Goal: Task Accomplishment & Management: Use online tool/utility

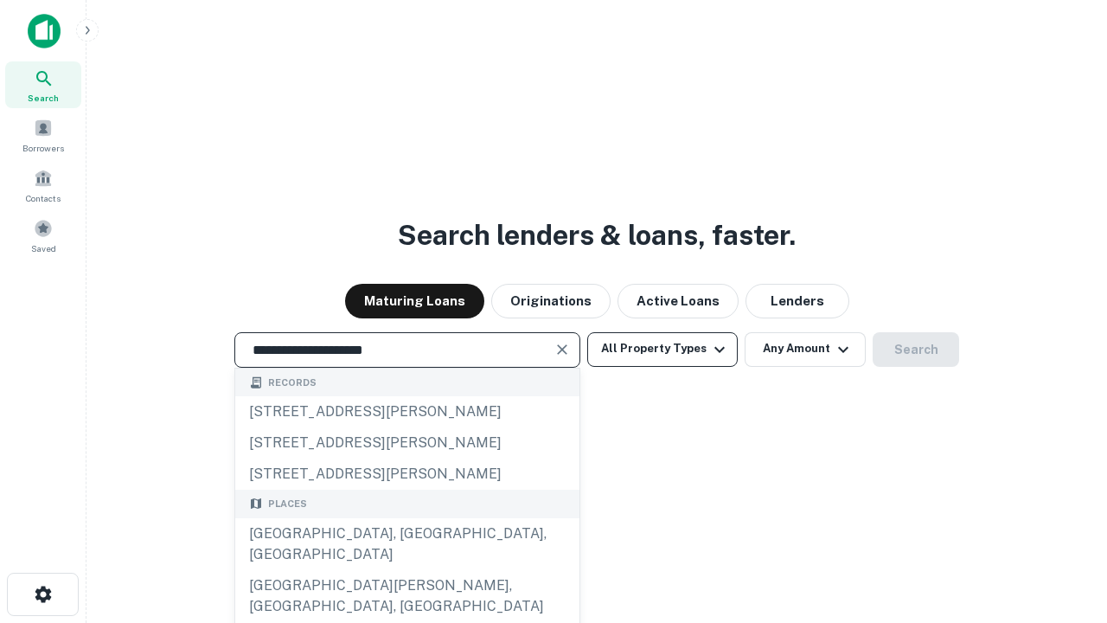
click at [407, 570] on div "[GEOGRAPHIC_DATA], [GEOGRAPHIC_DATA], [GEOGRAPHIC_DATA]" at bounding box center [407, 544] width 344 height 52
click at [663, 349] on button "All Property Types" at bounding box center [662, 349] width 150 height 35
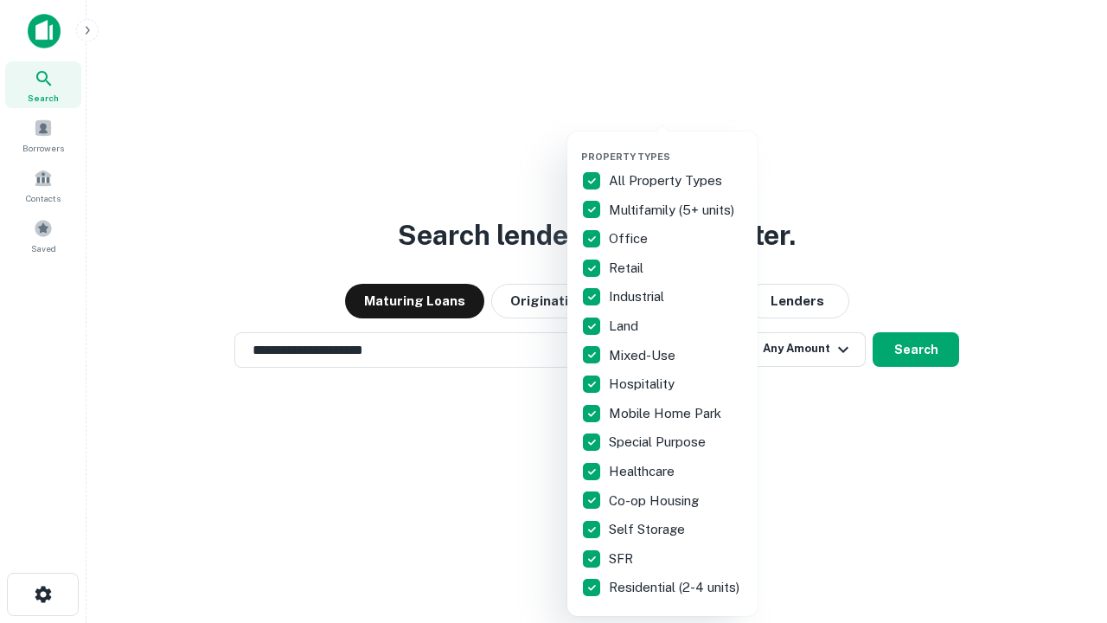
type input "**********"
click at [676, 145] on button "button" at bounding box center [676, 145] width 190 height 1
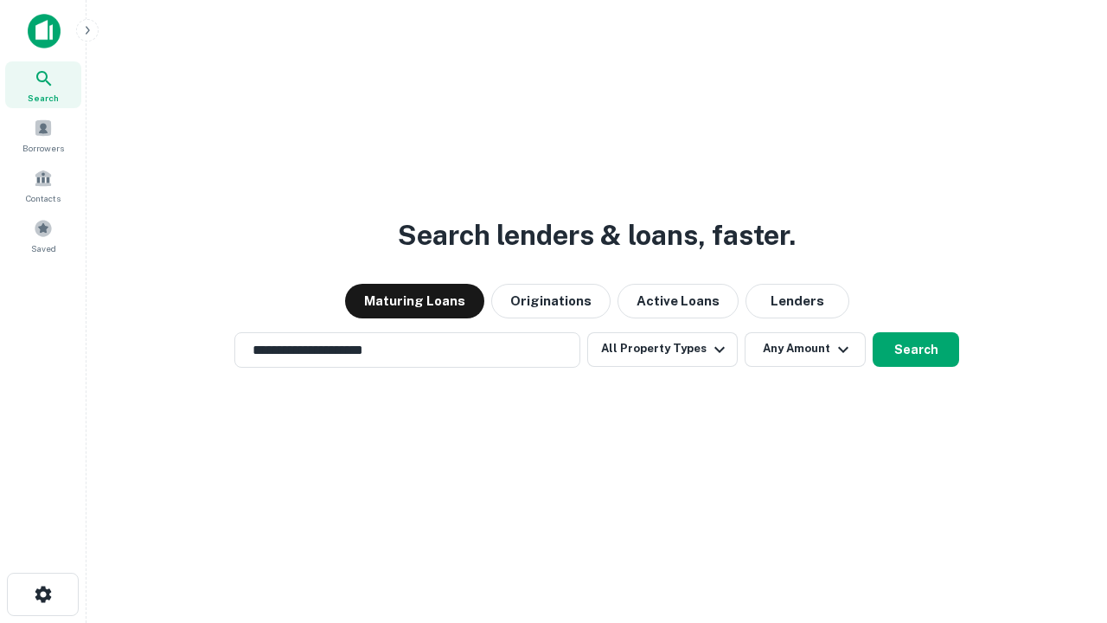
scroll to position [10, 208]
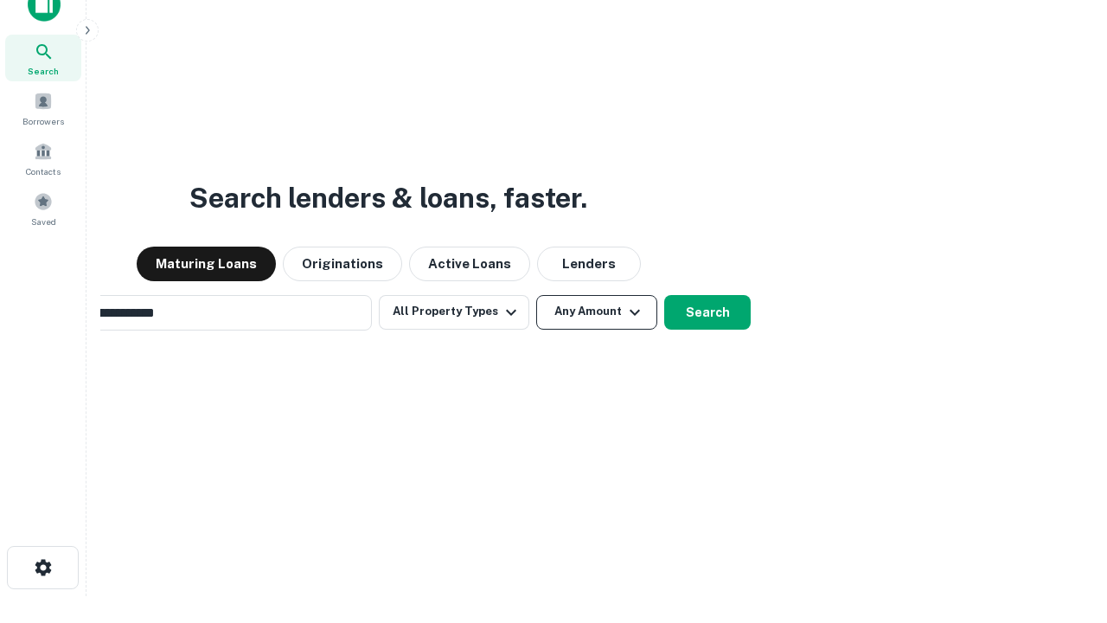
click at [536, 295] on button "Any Amount" at bounding box center [596, 312] width 121 height 35
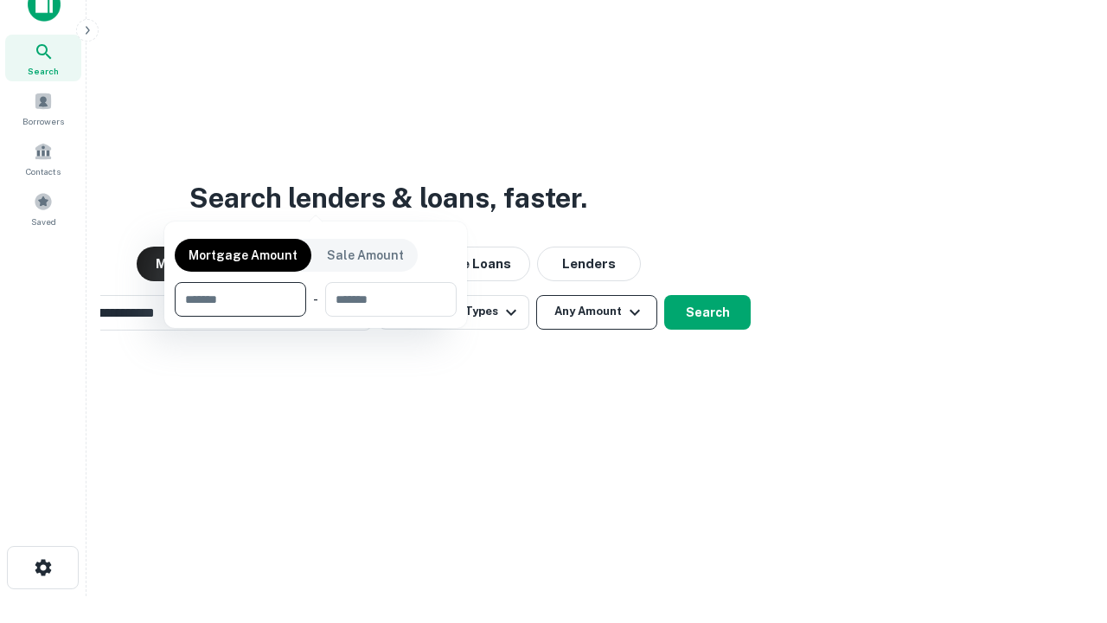
scroll to position [28, 0]
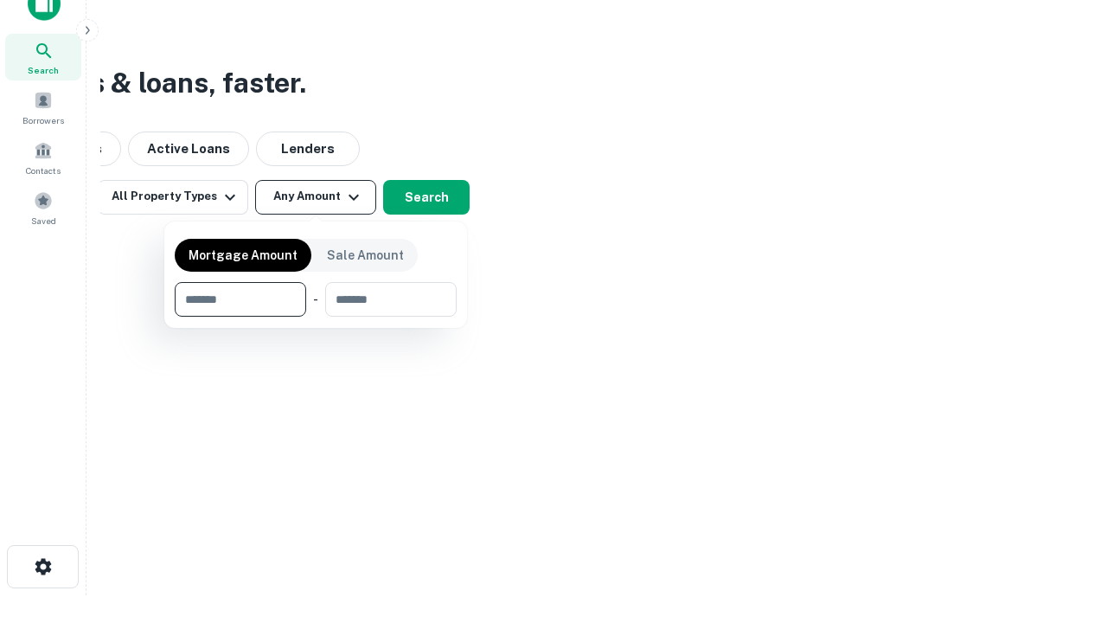
type input "*******"
click at [316, 317] on button "button" at bounding box center [316, 317] width 282 height 1
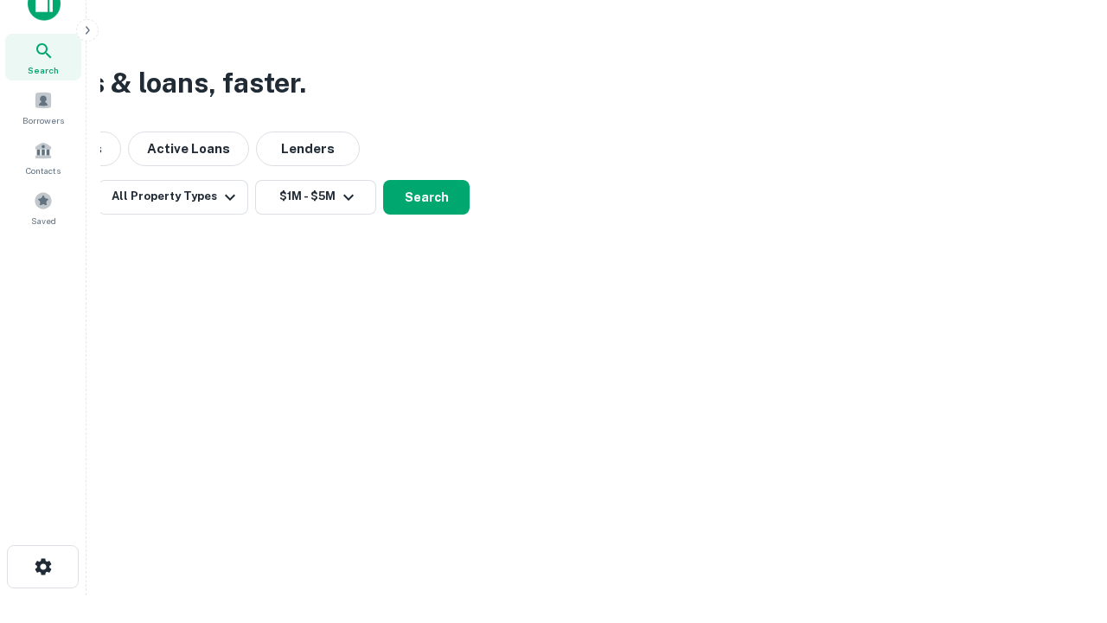
scroll to position [27, 0]
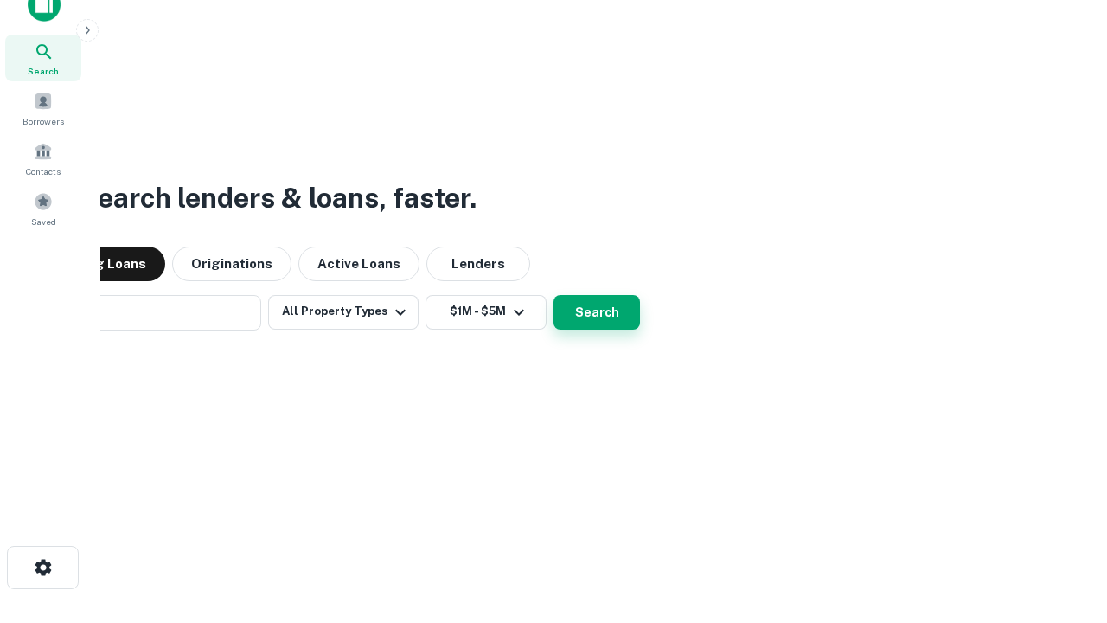
click at [554, 295] on button "Search" at bounding box center [597, 312] width 86 height 35
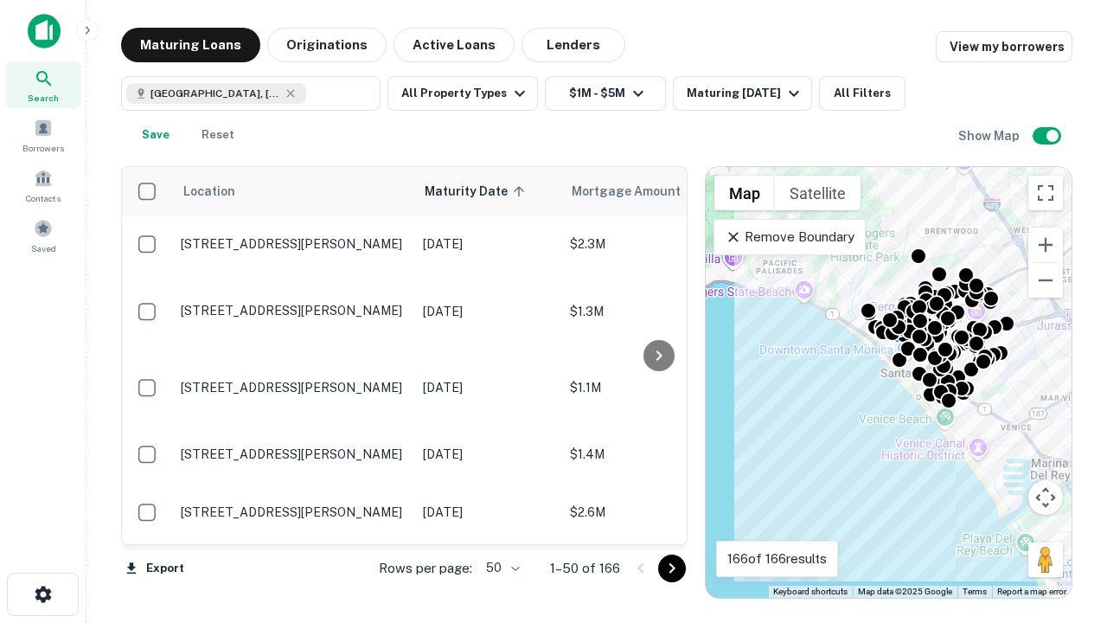
click at [500, 567] on body "Search Borrowers Contacts Saved Maturing Loans Originations Active Loans Lender…" at bounding box center [553, 311] width 1107 height 623
click at [501, 524] on li "25" at bounding box center [501, 524] width 50 height 31
